Goal: Task Accomplishment & Management: Manage account settings

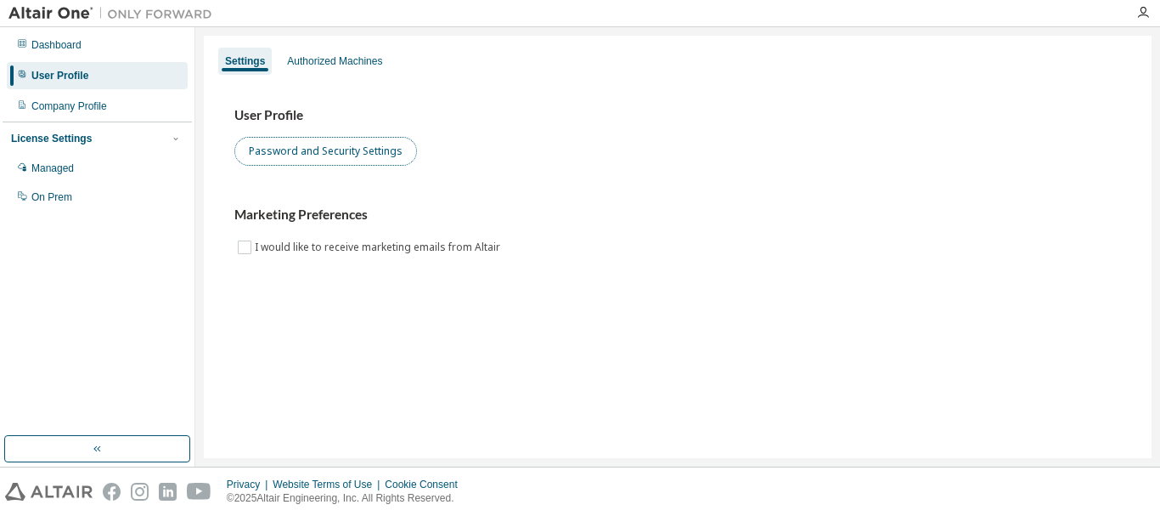
click at [366, 157] on button "Password and Security Settings" at bounding box center [325, 151] width 183 height 29
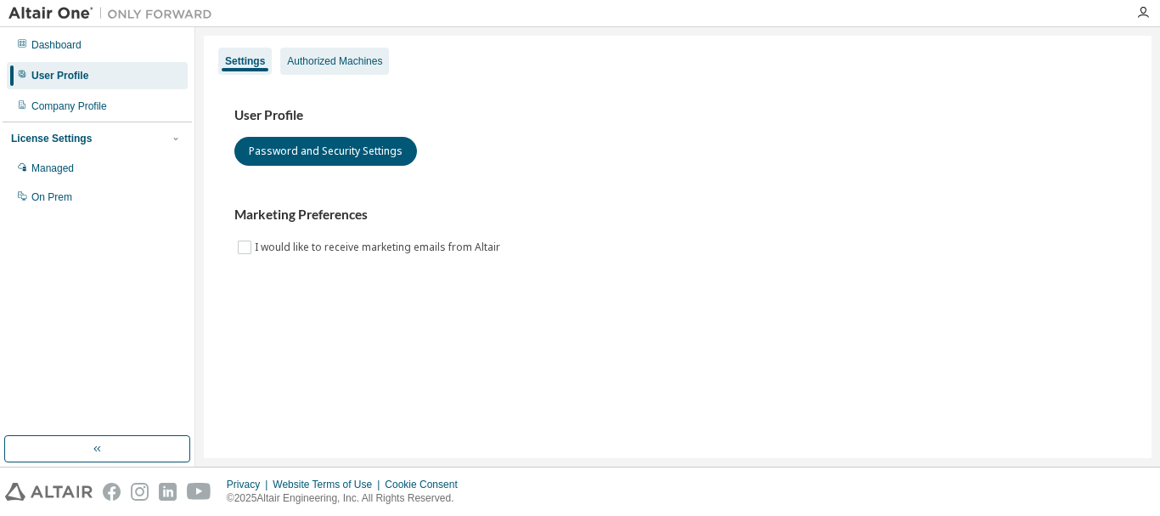
click at [310, 66] on div "Authorized Machines" at bounding box center [334, 61] width 95 height 14
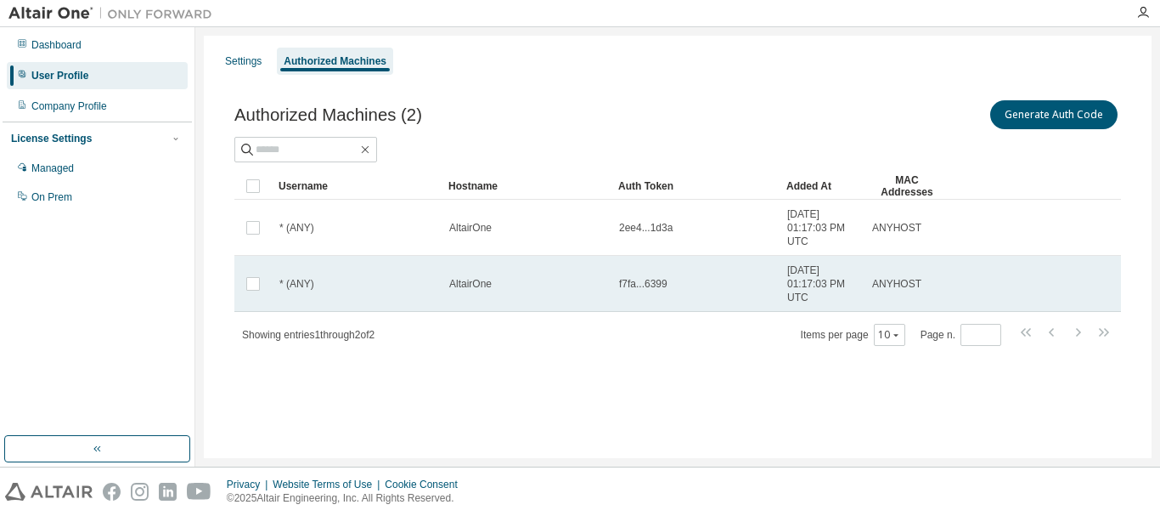
click at [797, 281] on span "2025-08-19 01:17:03 PM UTC" at bounding box center [822, 283] width 70 height 41
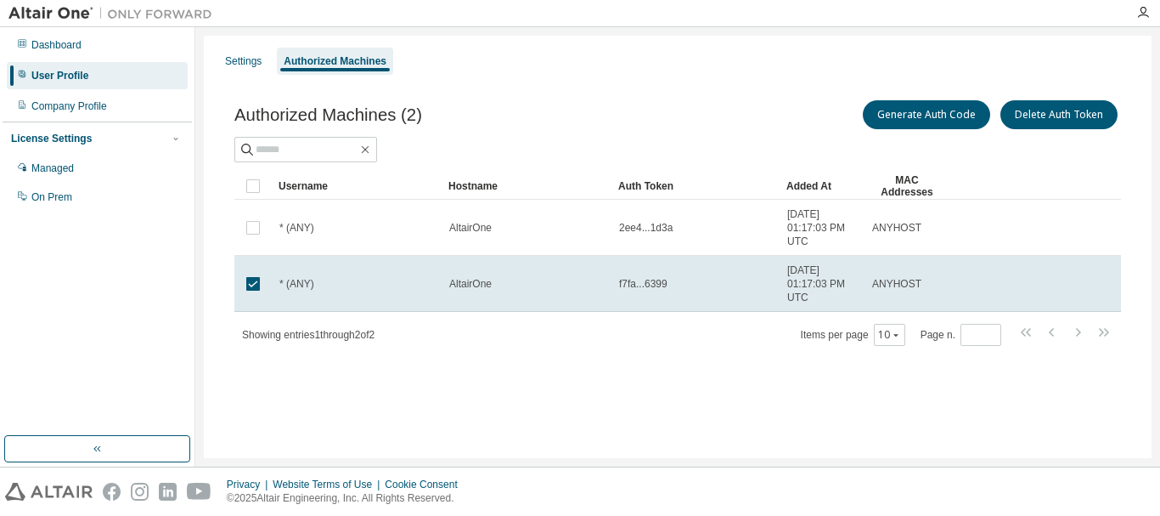
click at [797, 281] on span "2025-08-19 01:17:03 PM UTC" at bounding box center [822, 283] width 70 height 41
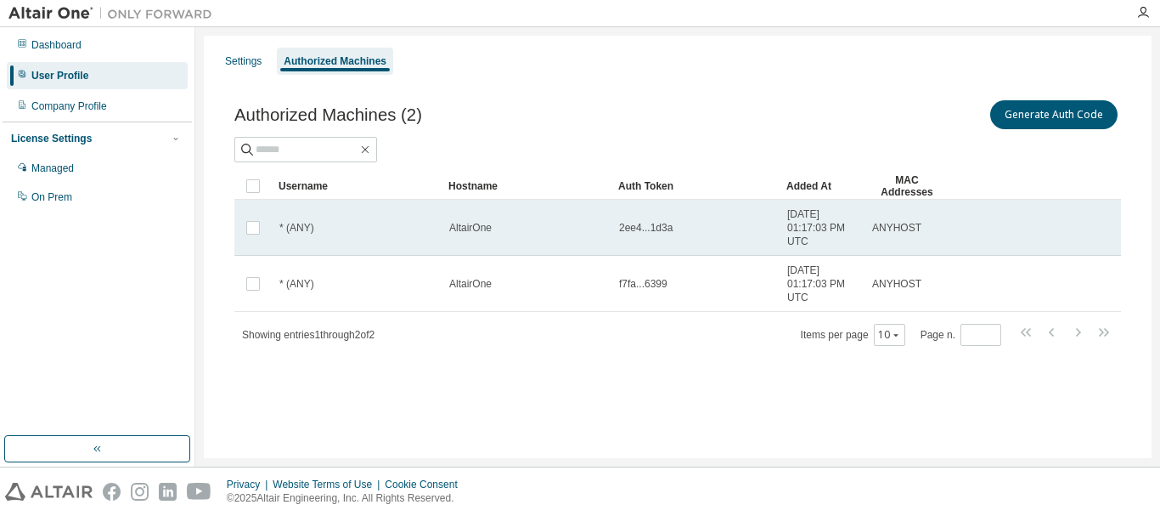
click at [697, 243] on td "2ee4...1d3a" at bounding box center [695, 228] width 168 height 56
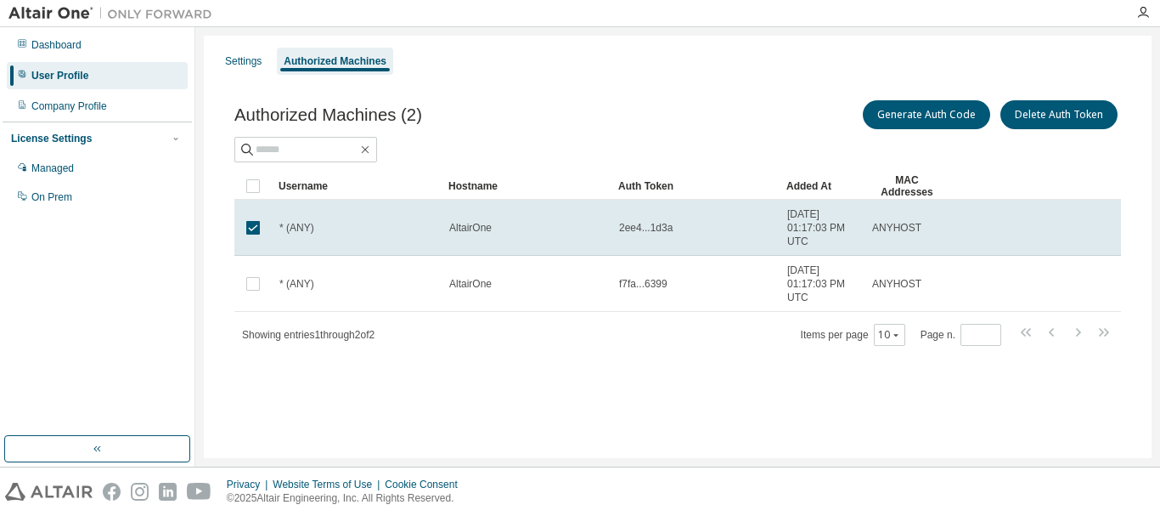
click at [697, 243] on td "2ee4...1d3a" at bounding box center [695, 228] width 168 height 56
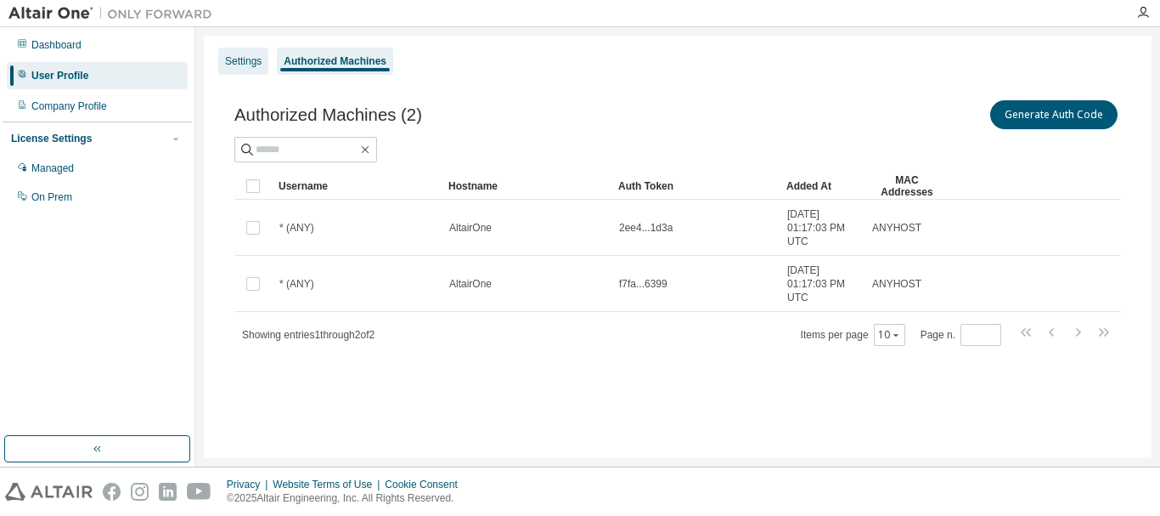
click at [258, 56] on div "Settings" at bounding box center [243, 61] width 37 height 14
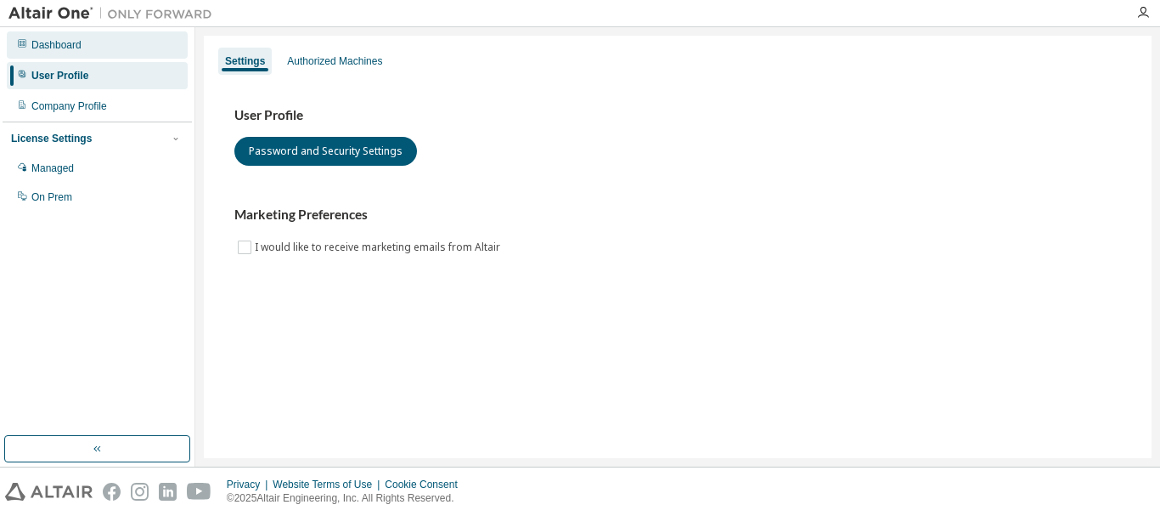
click at [123, 49] on div "Dashboard" at bounding box center [97, 44] width 181 height 27
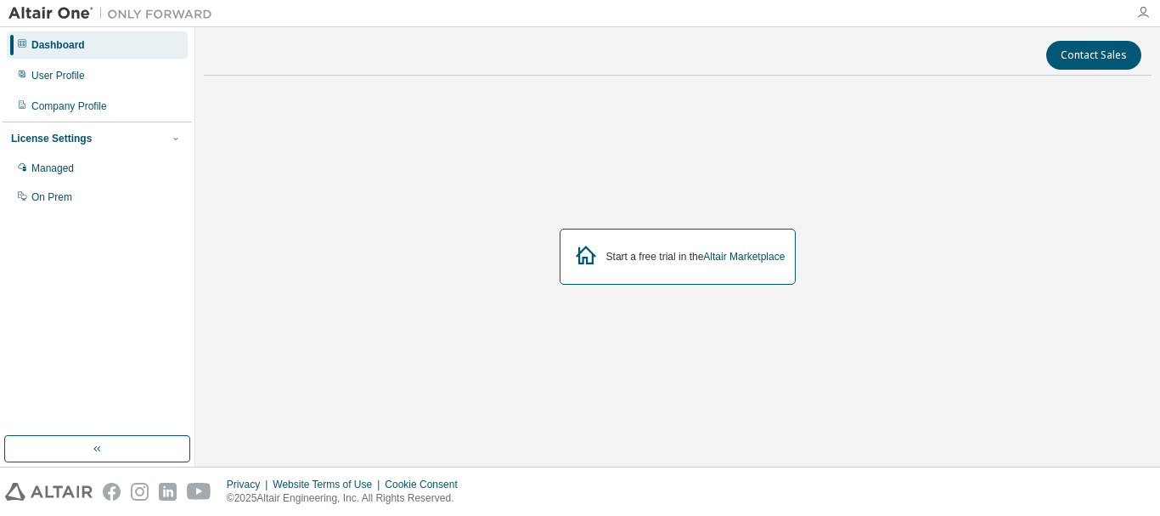
click at [1144, 15] on icon "button" at bounding box center [1143, 13] width 14 height 14
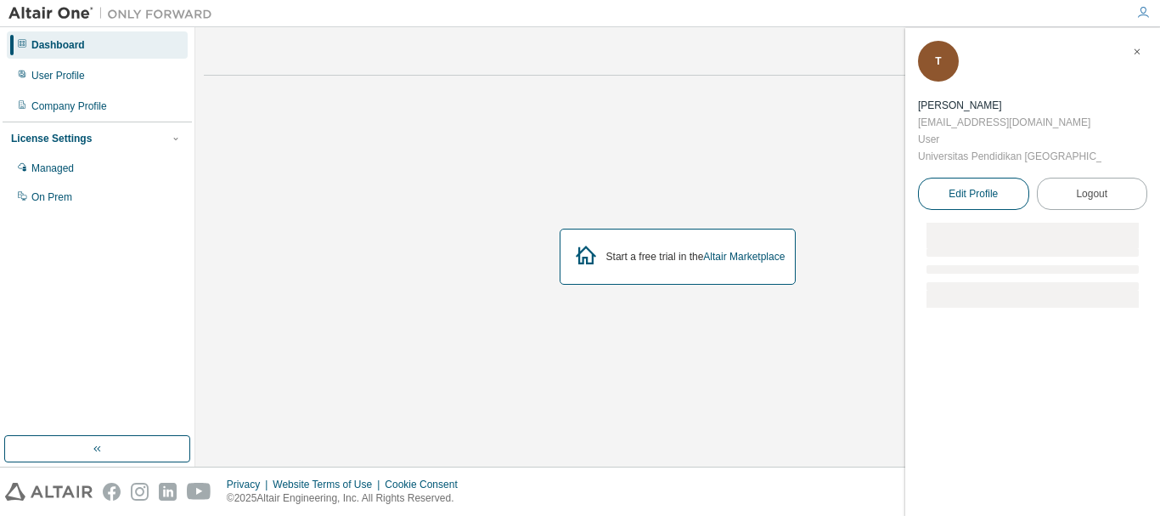
click at [1017, 177] on link "Edit Profile" at bounding box center [973, 193] width 111 height 32
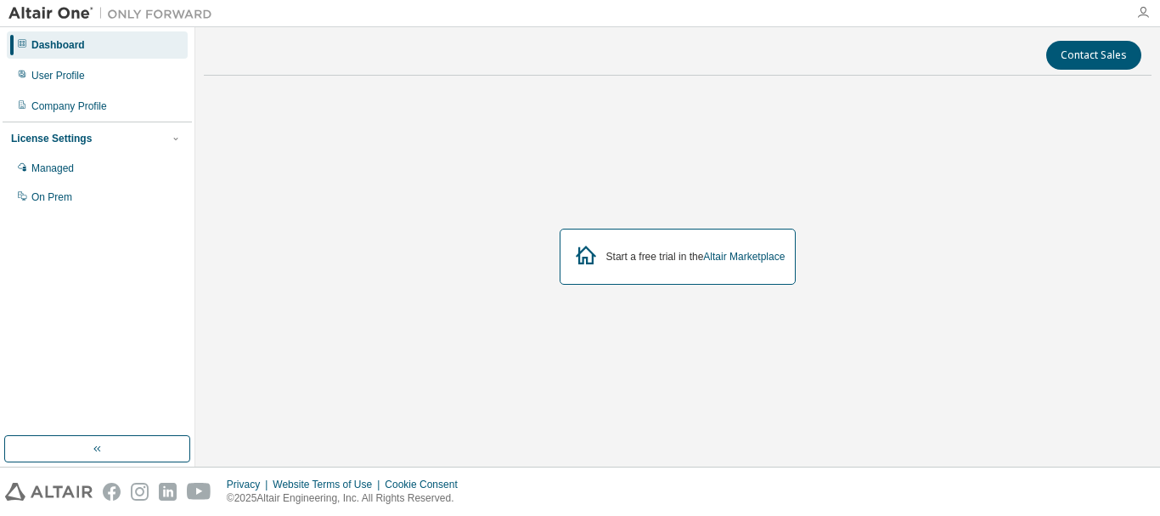
click at [1147, 19] on icon "button" at bounding box center [1143, 13] width 14 height 14
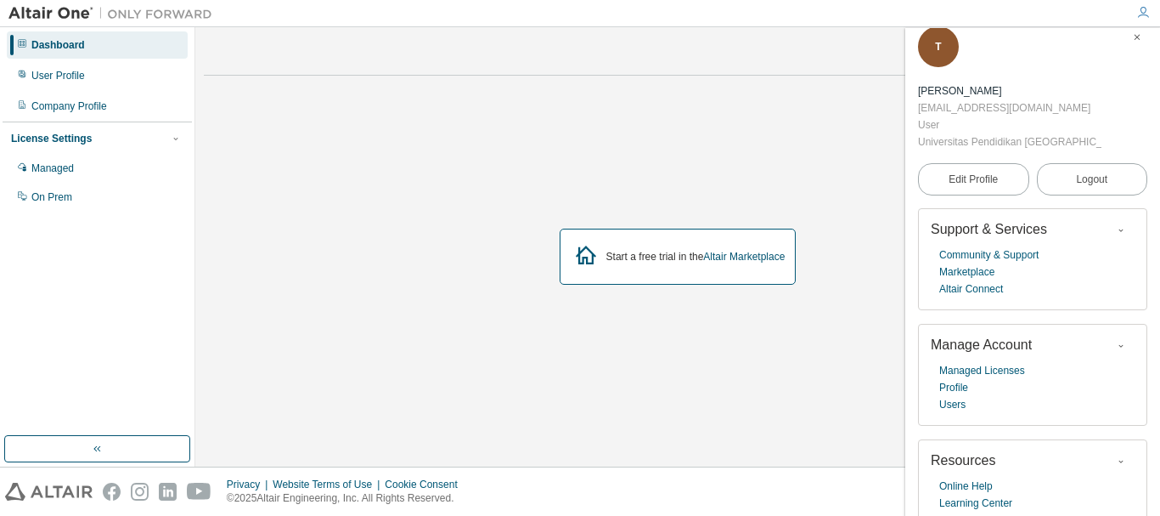
scroll to position [20, 0]
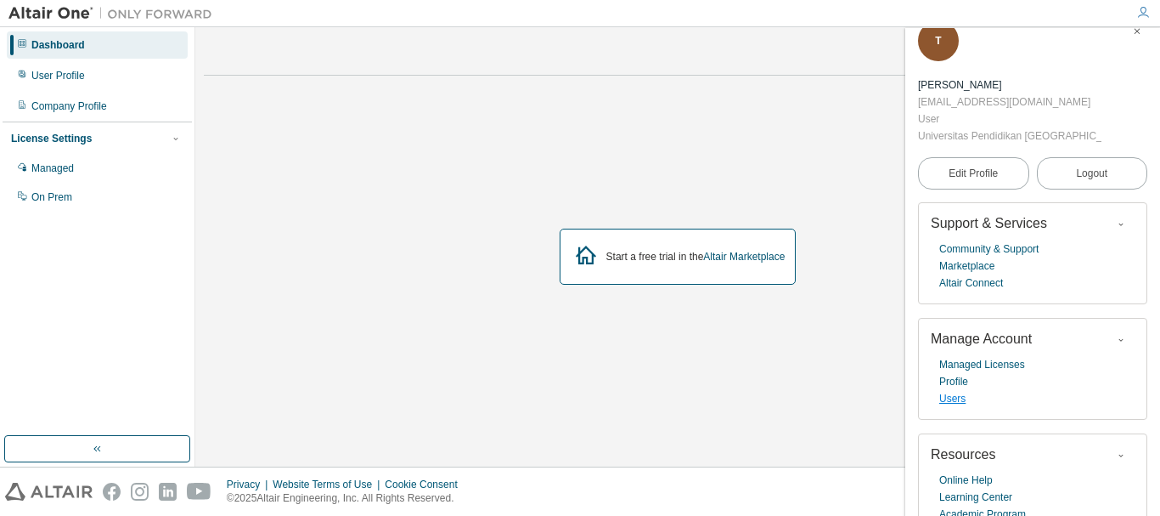
click at [955, 390] on link "Users" at bounding box center [952, 398] width 26 height 17
click at [964, 373] on link "Profile" at bounding box center [953, 381] width 29 height 17
click at [1007, 240] on link "Community & Support" at bounding box center [988, 248] width 99 height 17
click at [985, 274] on link "Altair Connect" at bounding box center [971, 282] width 64 height 17
click at [57, 172] on div "Managed" at bounding box center [52, 168] width 42 height 14
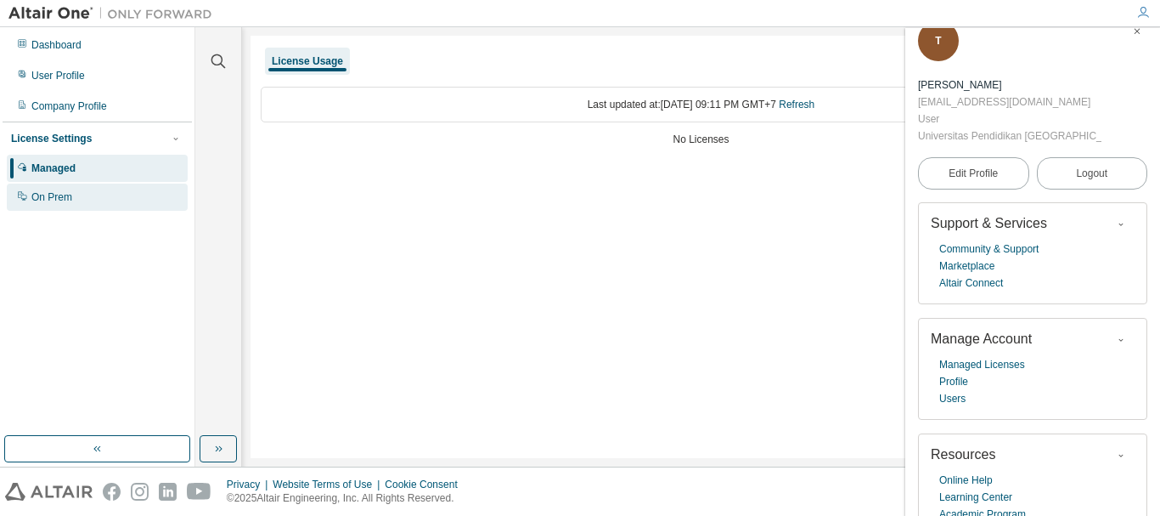
click at [74, 194] on div "On Prem" at bounding box center [97, 196] width 181 height 27
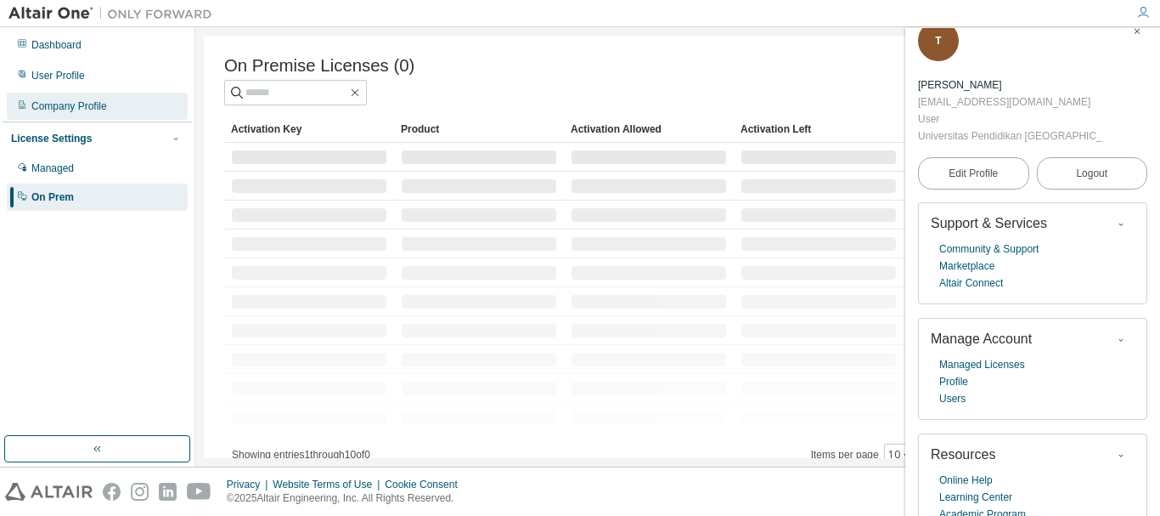
click at [113, 107] on div "Company Profile" at bounding box center [97, 106] width 181 height 27
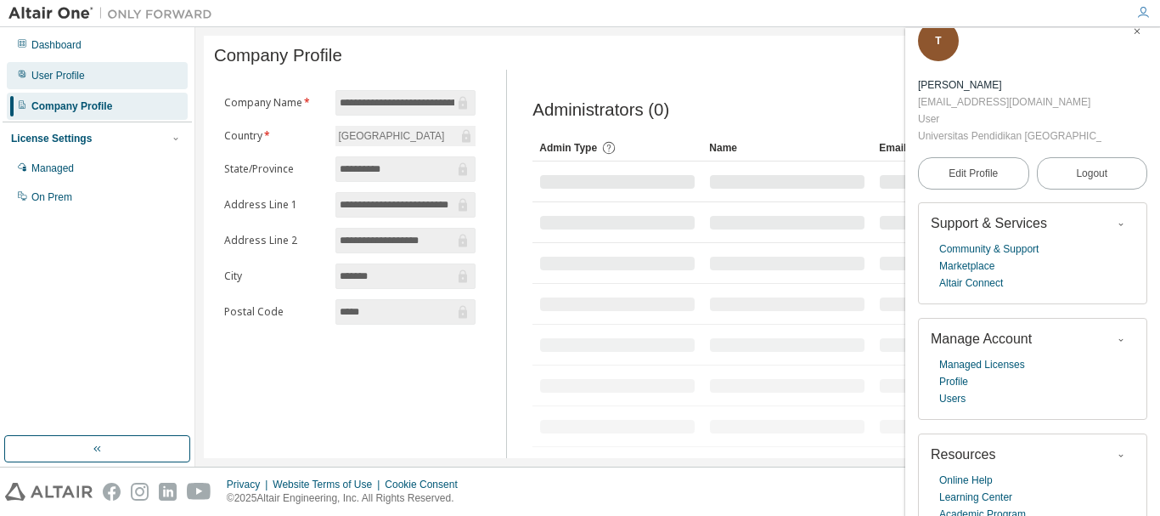
click at [116, 84] on div "User Profile" at bounding box center [97, 75] width 181 height 27
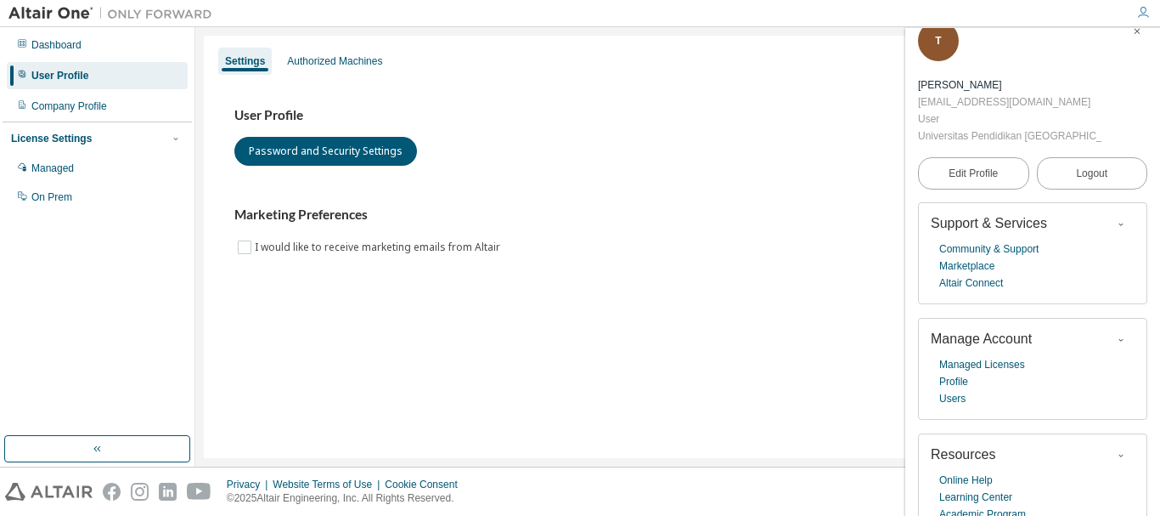
click at [268, 133] on div "User Profile Password and Security Settings" at bounding box center [677, 136] width 887 height 59
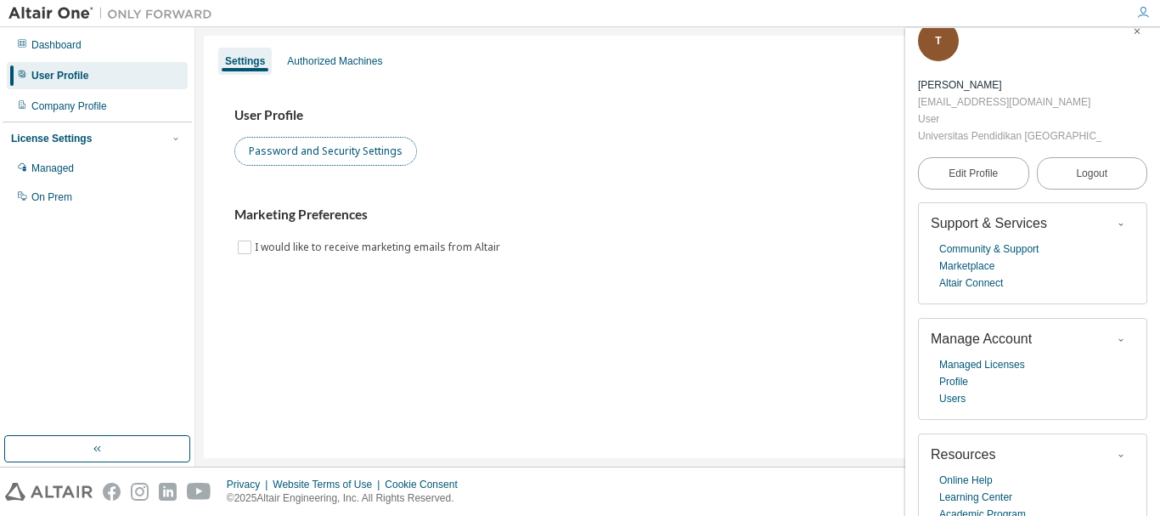
click at [273, 144] on button "Password and Security Settings" at bounding box center [325, 151] width 183 height 29
